Goal: Find specific page/section: Find specific page/section

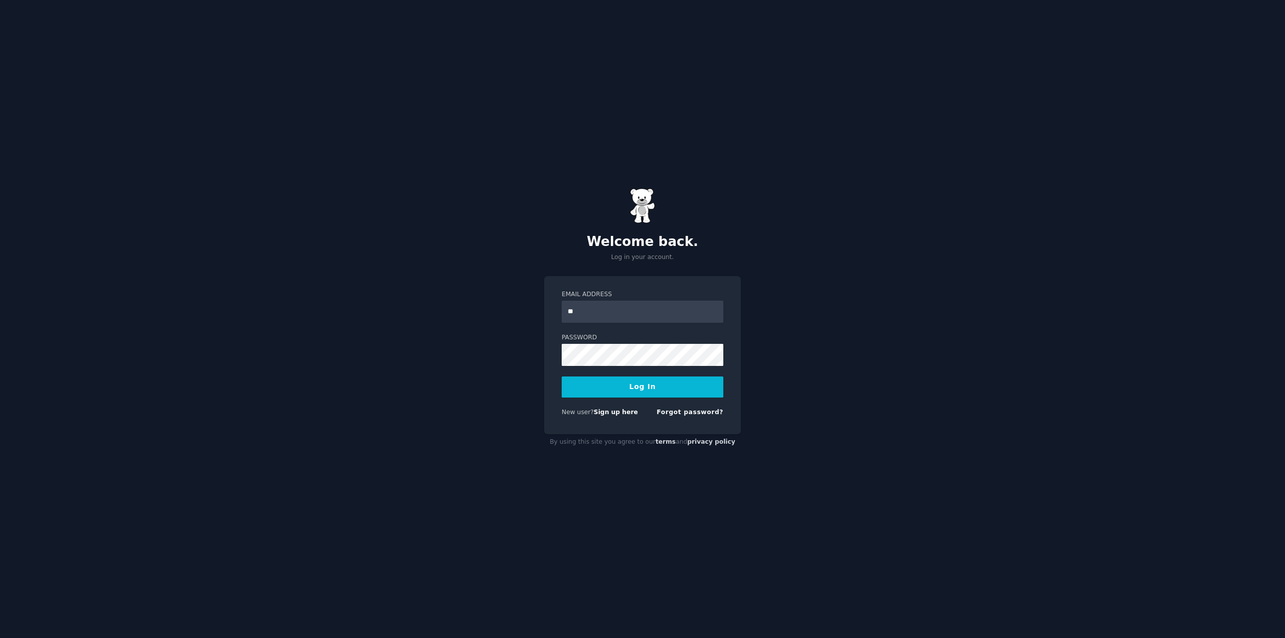
type input "**********"
click at [645, 392] on button "Log In" at bounding box center [643, 387] width 162 height 21
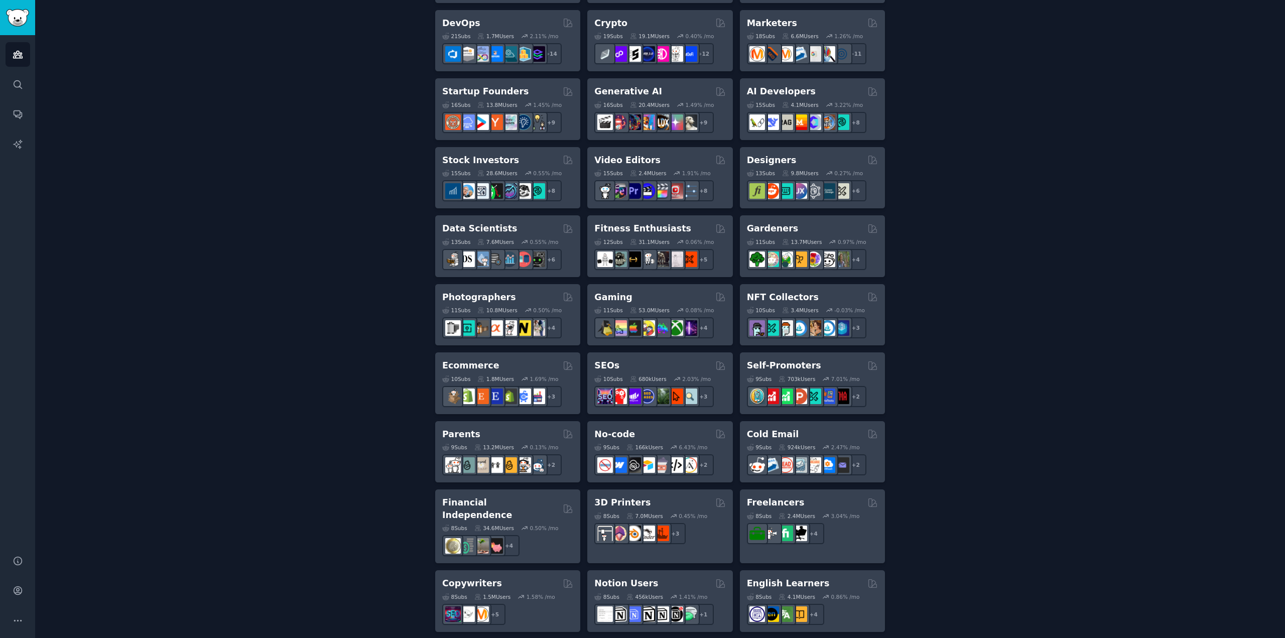
scroll to position [452, 0]
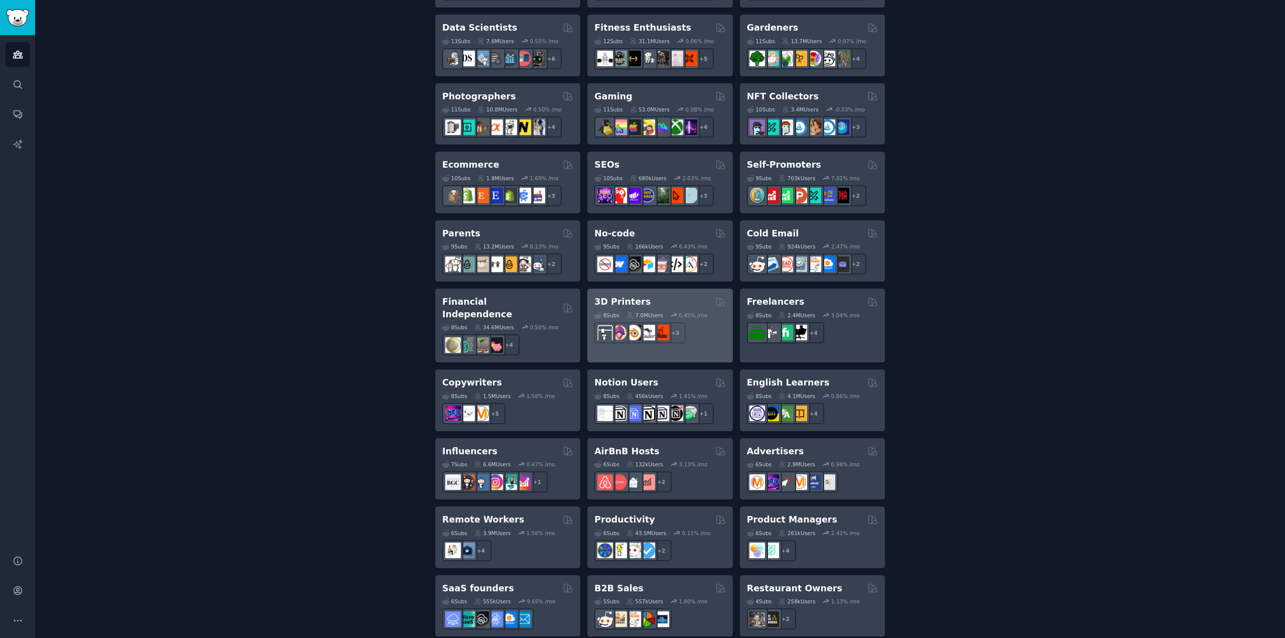
click at [668, 300] on div "3D Printers" at bounding box center [659, 302] width 131 height 13
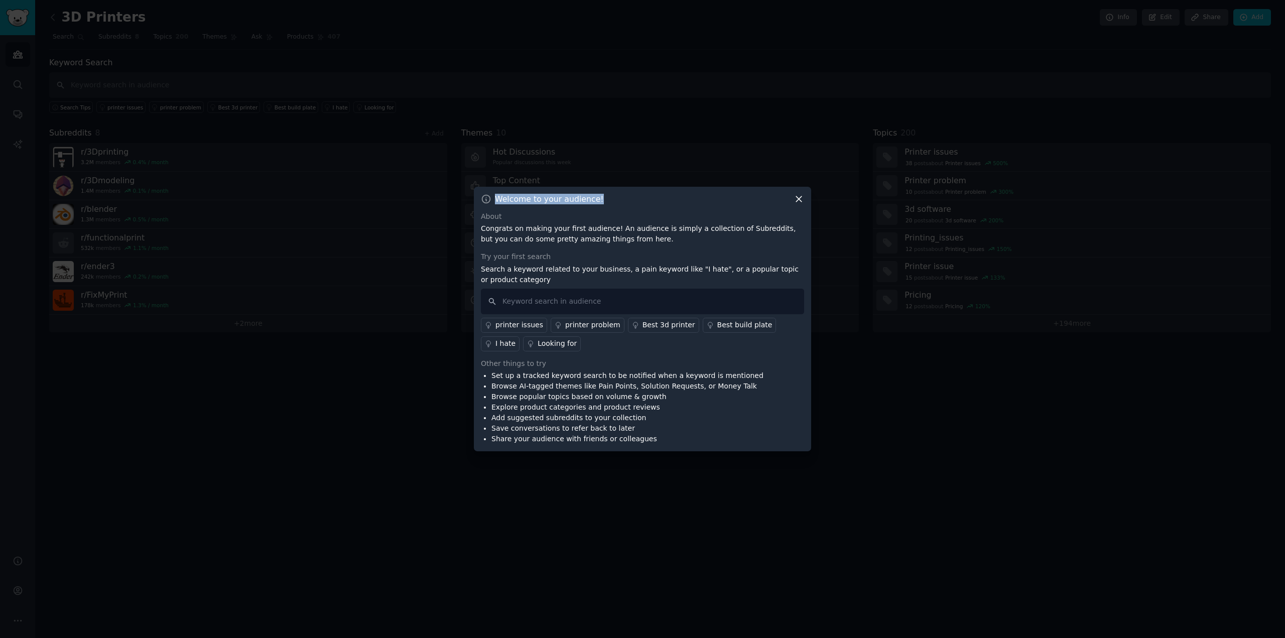
drag, startPoint x: 676, startPoint y: 208, endPoint x: 823, endPoint y: 239, distance: 150.5
click at [823, 239] on div "​ Welcome to your audience! About Congrats on making your first audience! An au…" at bounding box center [643, 319] width 1278 height 638
click at [737, 213] on div "About" at bounding box center [642, 216] width 323 height 11
click at [799, 199] on icon at bounding box center [799, 199] width 6 height 6
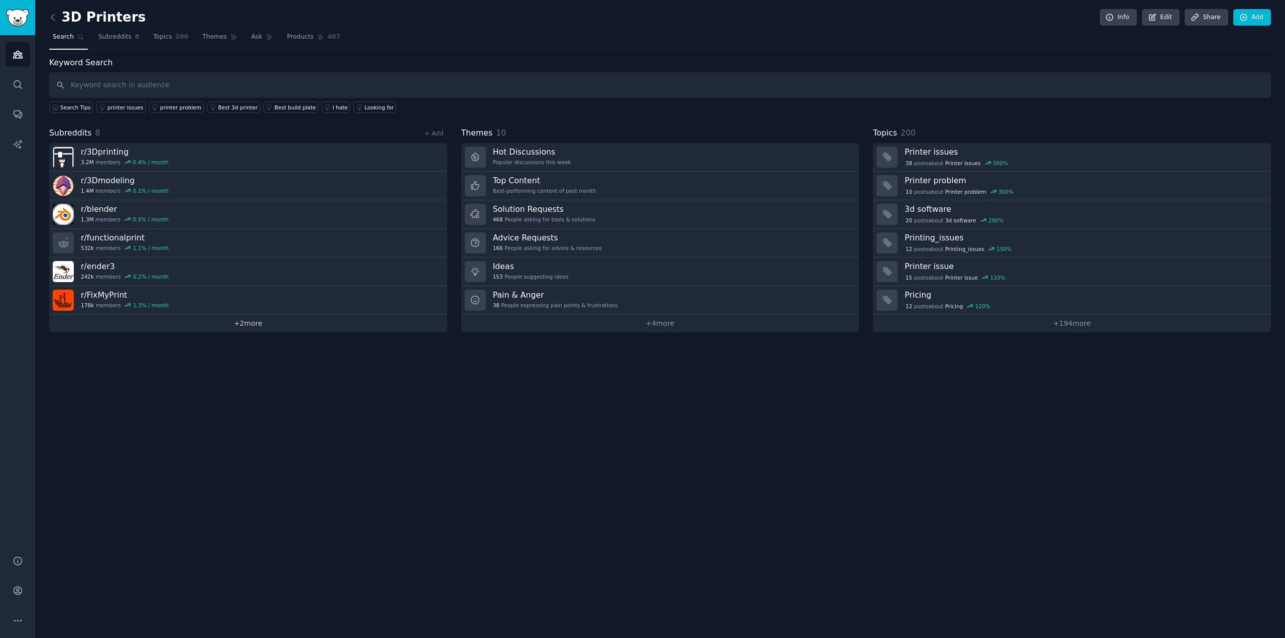
click at [234, 325] on link "+ 2 more" at bounding box center [248, 324] width 398 height 18
